Goal: Transaction & Acquisition: Purchase product/service

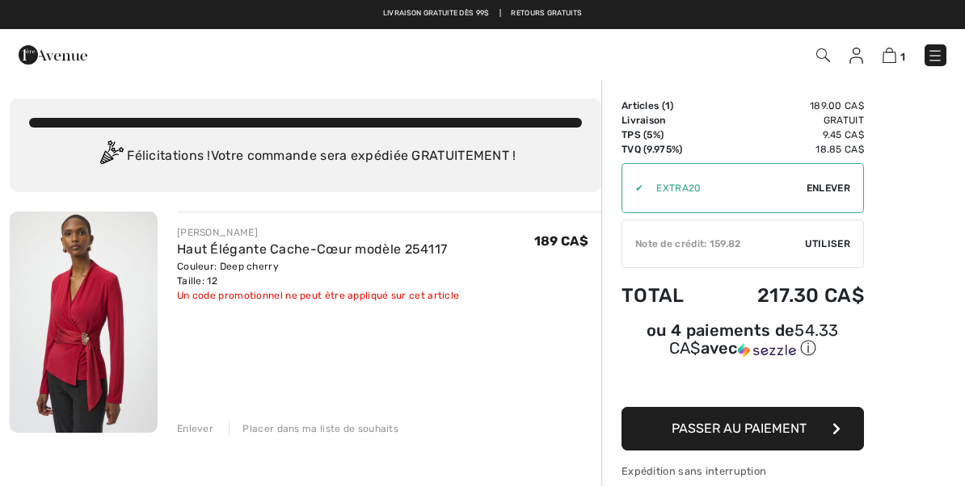
click at [836, 191] on span "Enlever" at bounding box center [828, 188] width 44 height 15
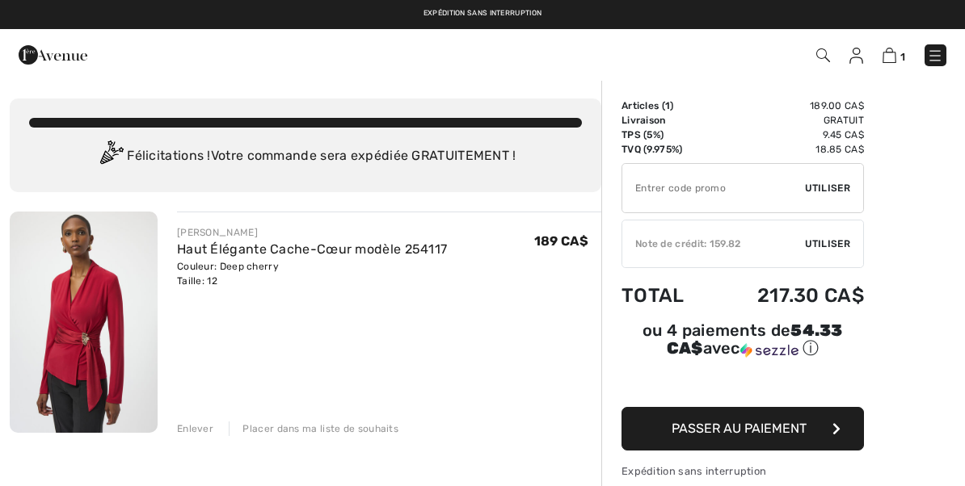
click at [830, 258] on div "✔ Note de crédit: 159.82 Utiliser Enlever" at bounding box center [742, 244] width 242 height 48
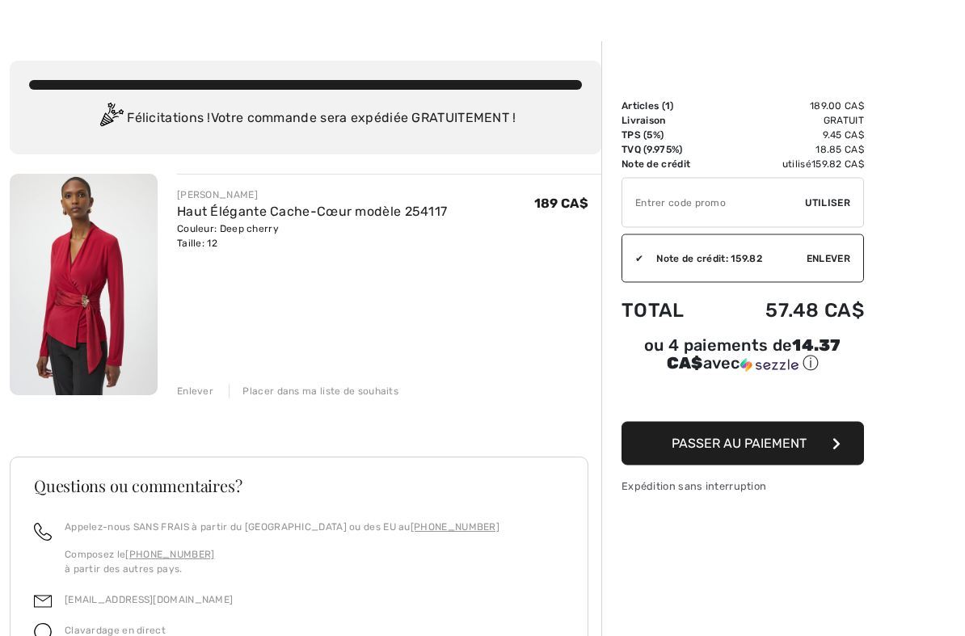
scroll to position [44, 0]
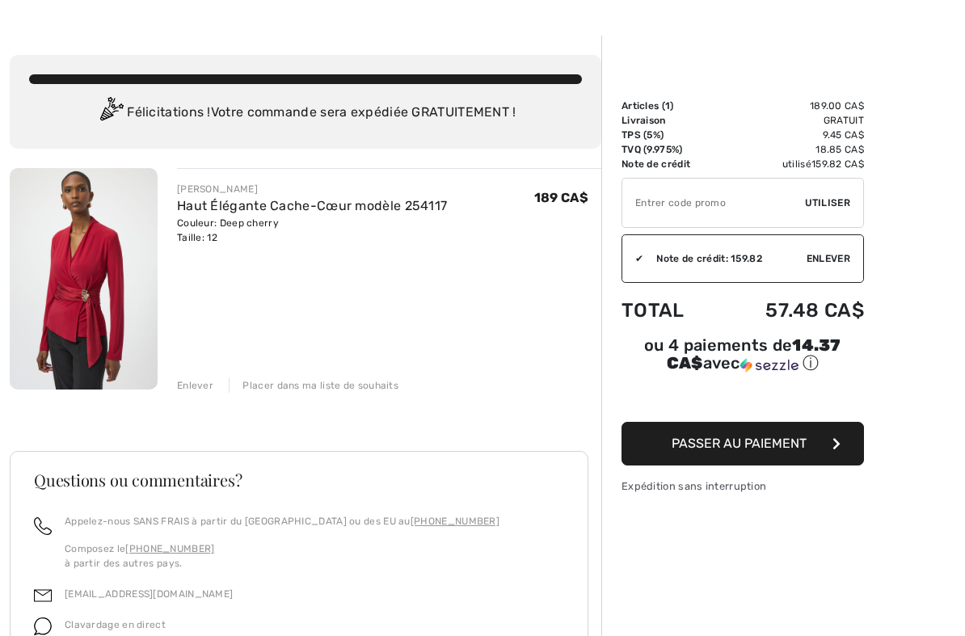
click at [815, 453] on button "Passer au paiement" at bounding box center [742, 444] width 242 height 44
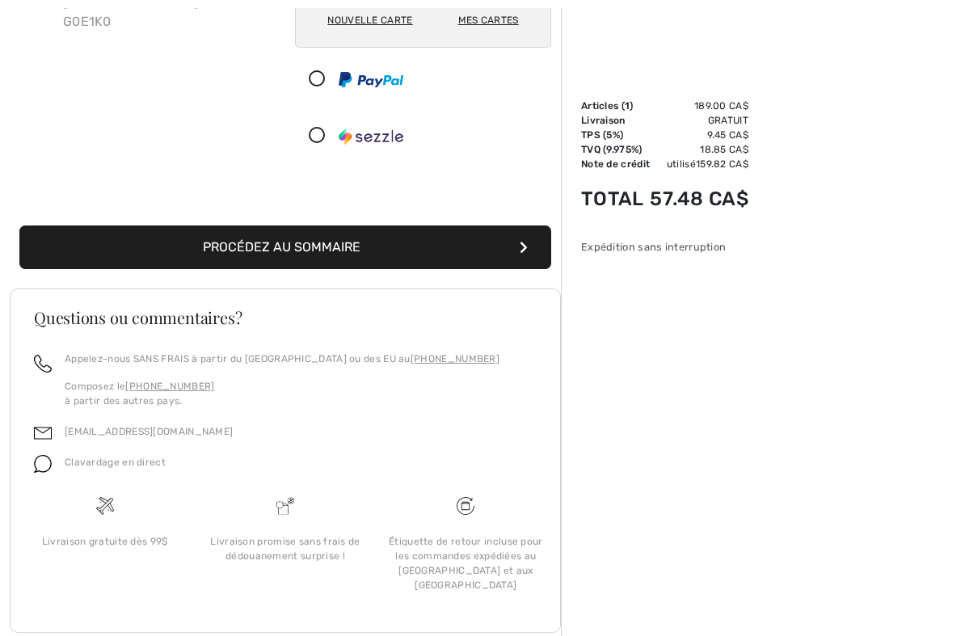
scroll to position [318, 0]
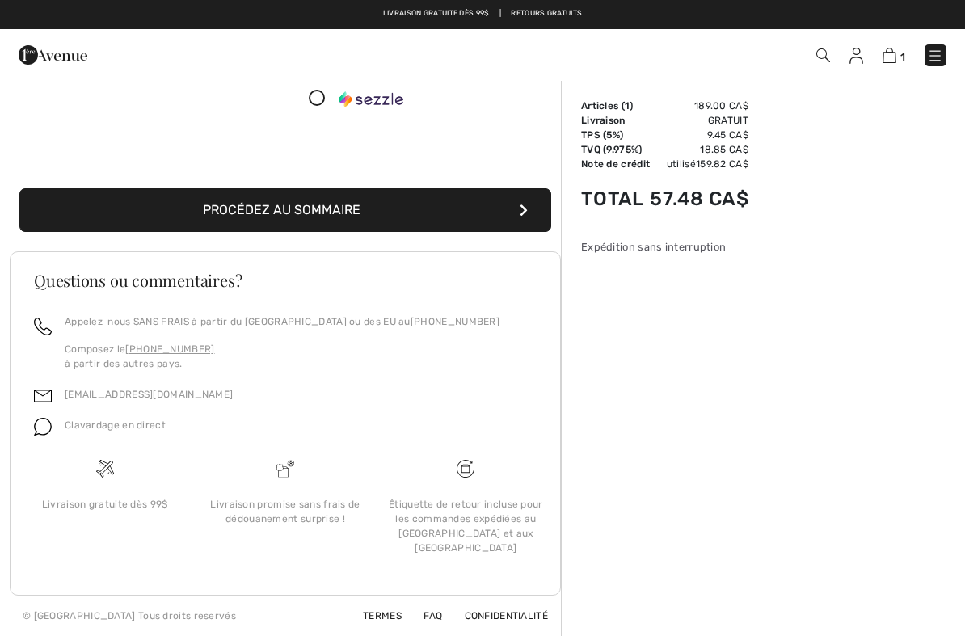
click at [445, 230] on button "Procédez au sommaire" at bounding box center [285, 210] width 532 height 44
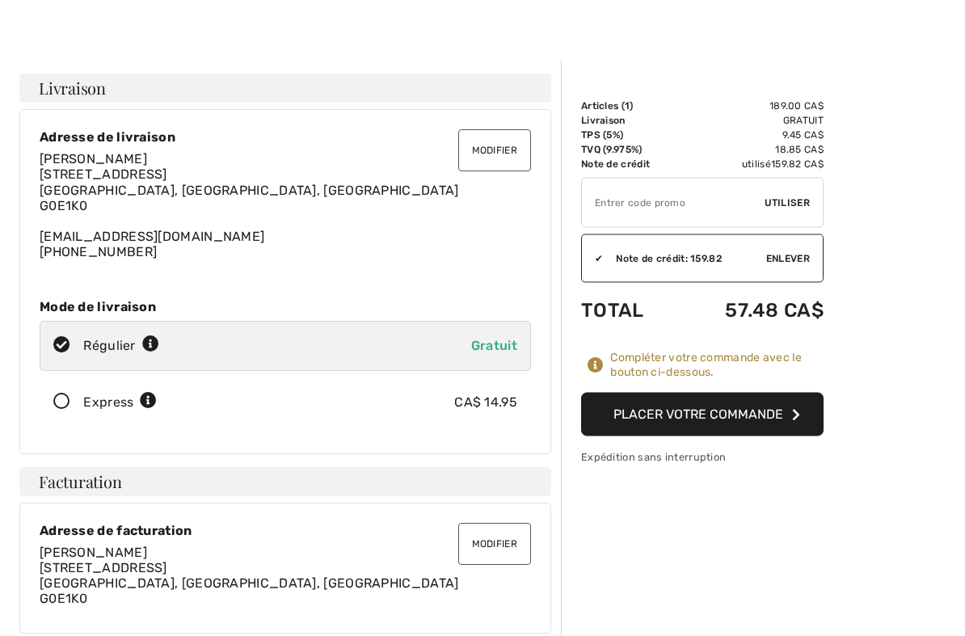
scroll to position [19, 0]
click at [761, 421] on button "Placer votre commande" at bounding box center [702, 415] width 242 height 44
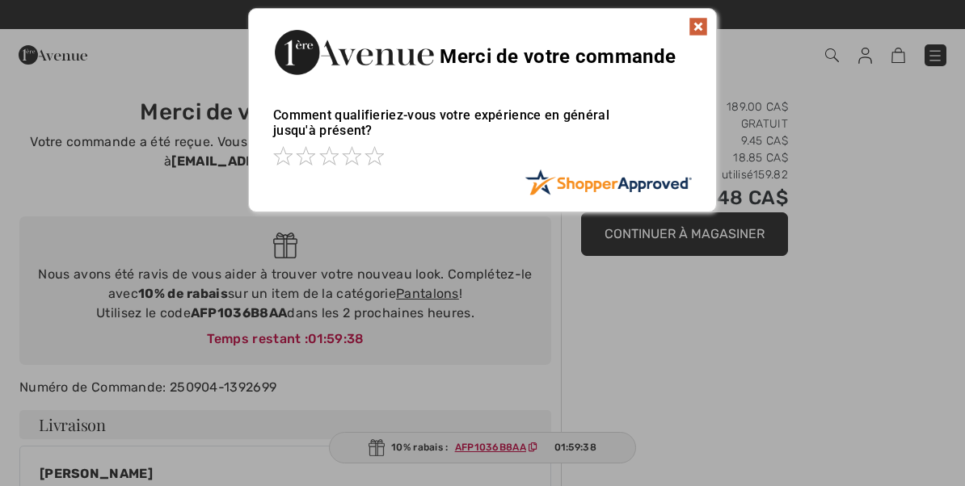
click at [906, 291] on div at bounding box center [482, 243] width 965 height 486
click at [701, 30] on img at bounding box center [697, 26] width 19 height 19
